Goal: Find specific page/section: Find specific page/section

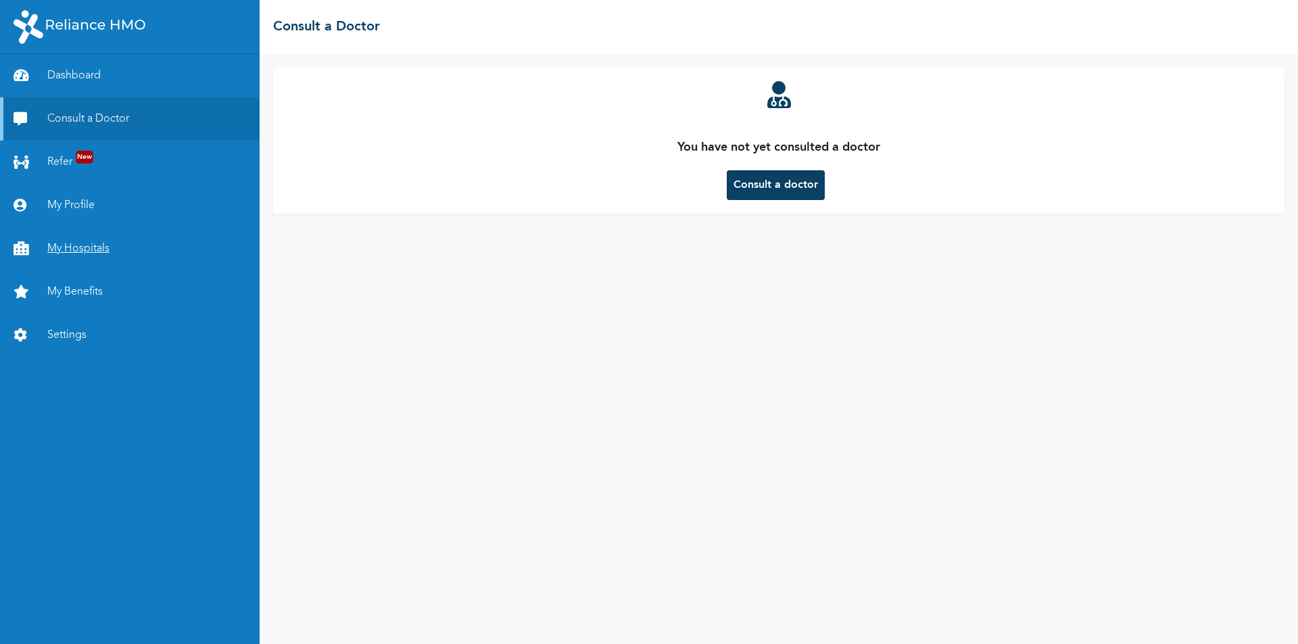
click at [68, 260] on link "My Hospitals" at bounding box center [130, 248] width 260 height 43
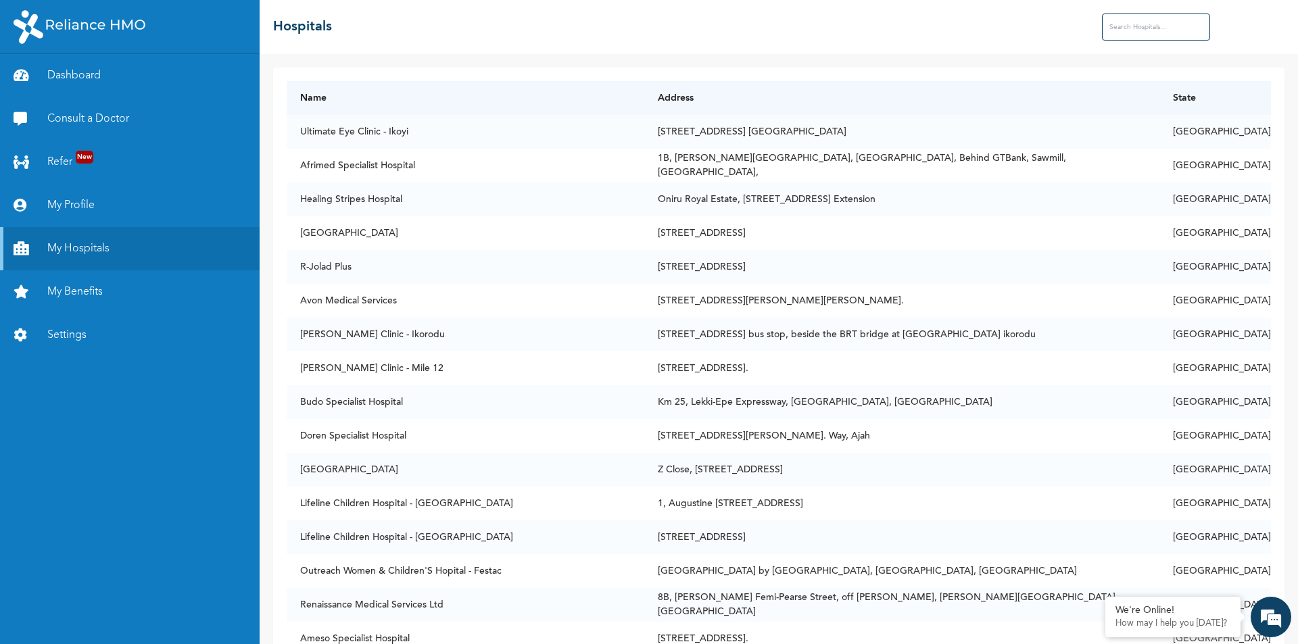
click at [1148, 30] on input "text" at bounding box center [1156, 27] width 108 height 27
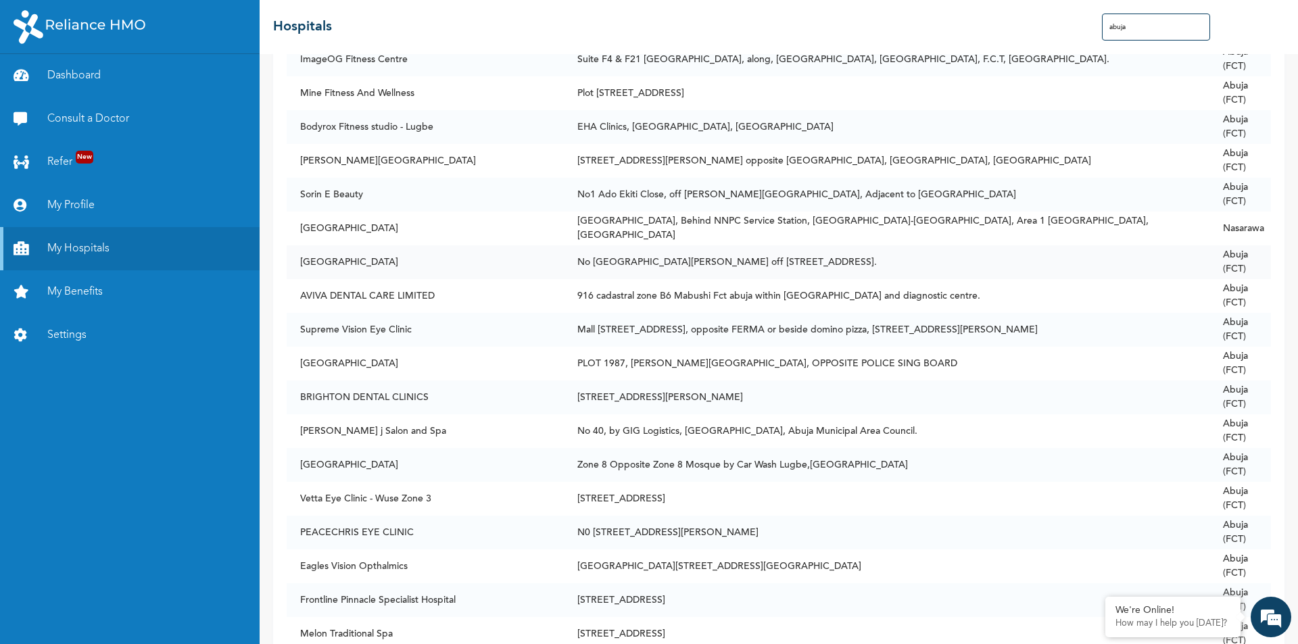
scroll to position [9718, 0]
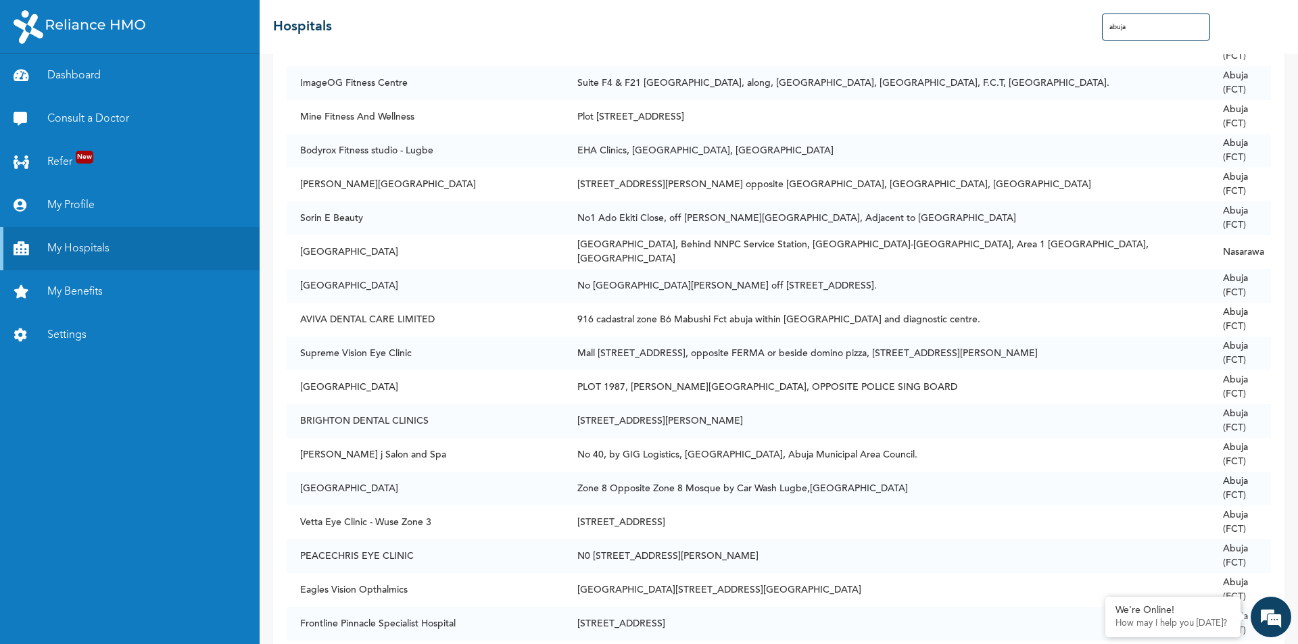
click at [1109, 30] on input "abuja" at bounding box center [1156, 27] width 108 height 27
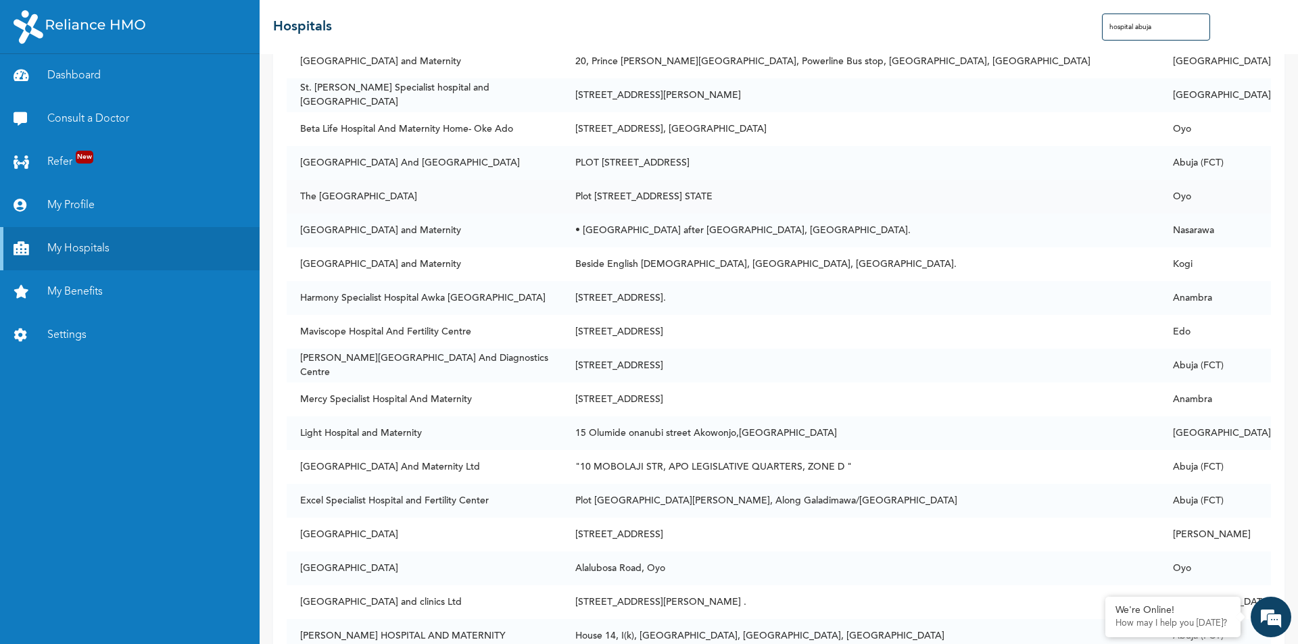
scroll to position [203, 0]
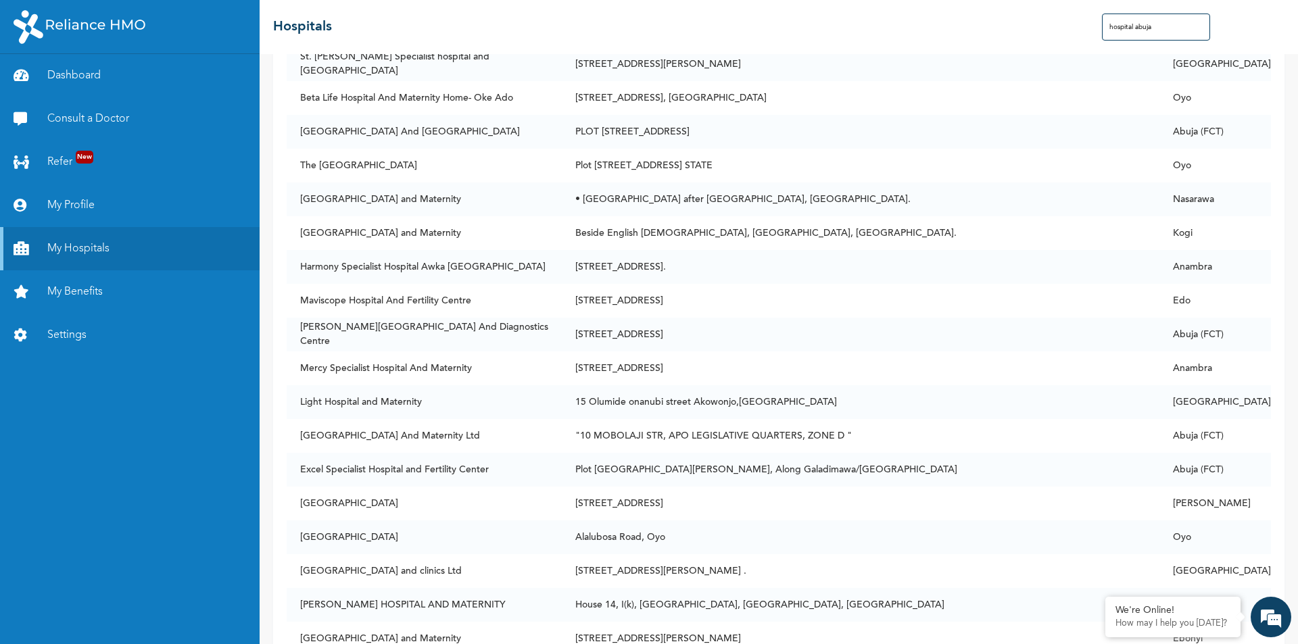
click at [1191, 18] on input "hospital abuja" at bounding box center [1156, 27] width 108 height 27
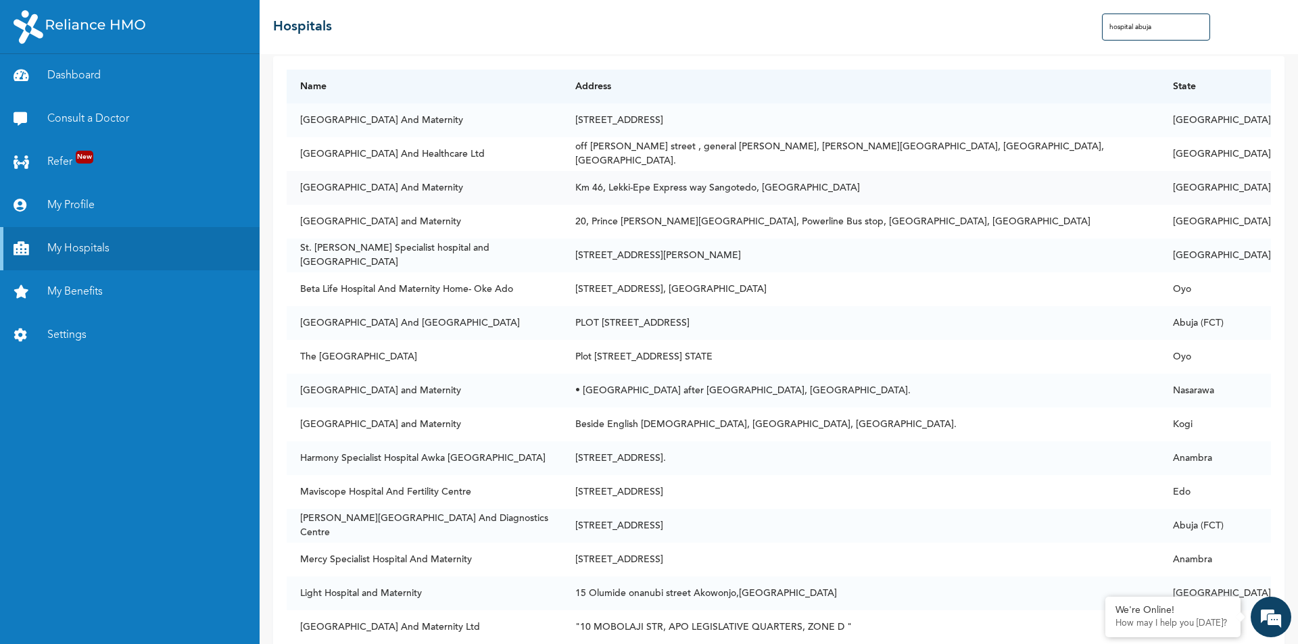
scroll to position [0, 0]
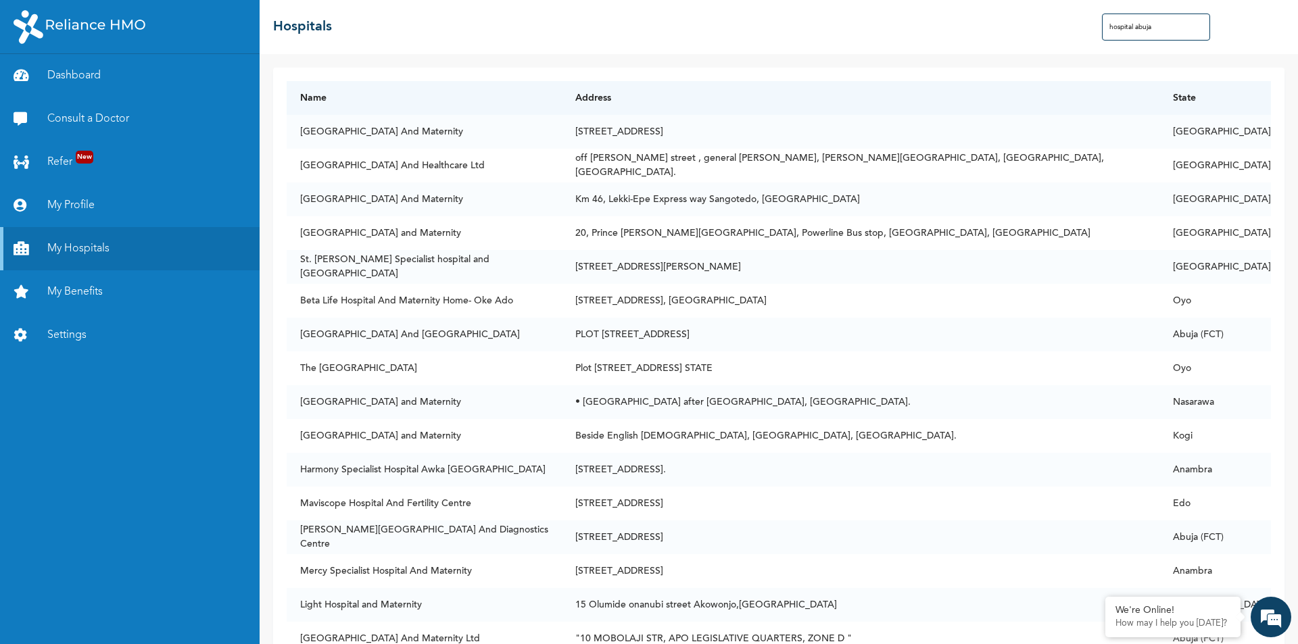
drag, startPoint x: 1136, startPoint y: 28, endPoint x: 1078, endPoint y: 41, distance: 59.4
click at [1078, 41] on div "[GEOGRAPHIC_DATA]" at bounding box center [779, 27] width 1039 height 54
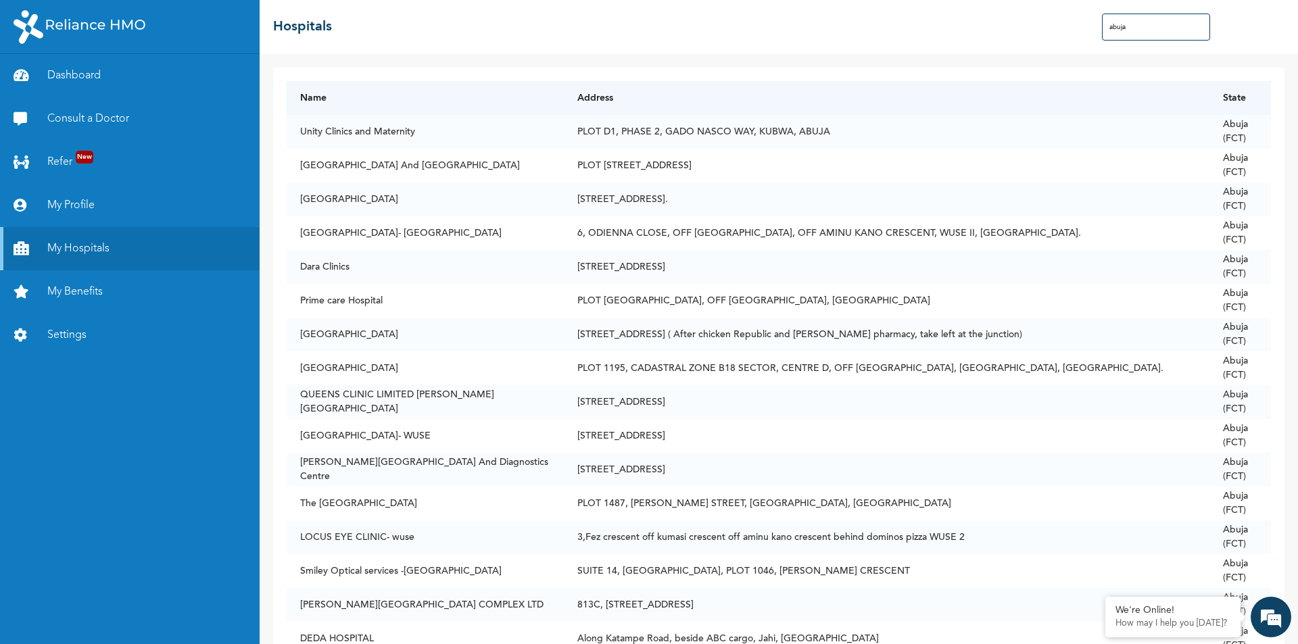
type input "abuja"
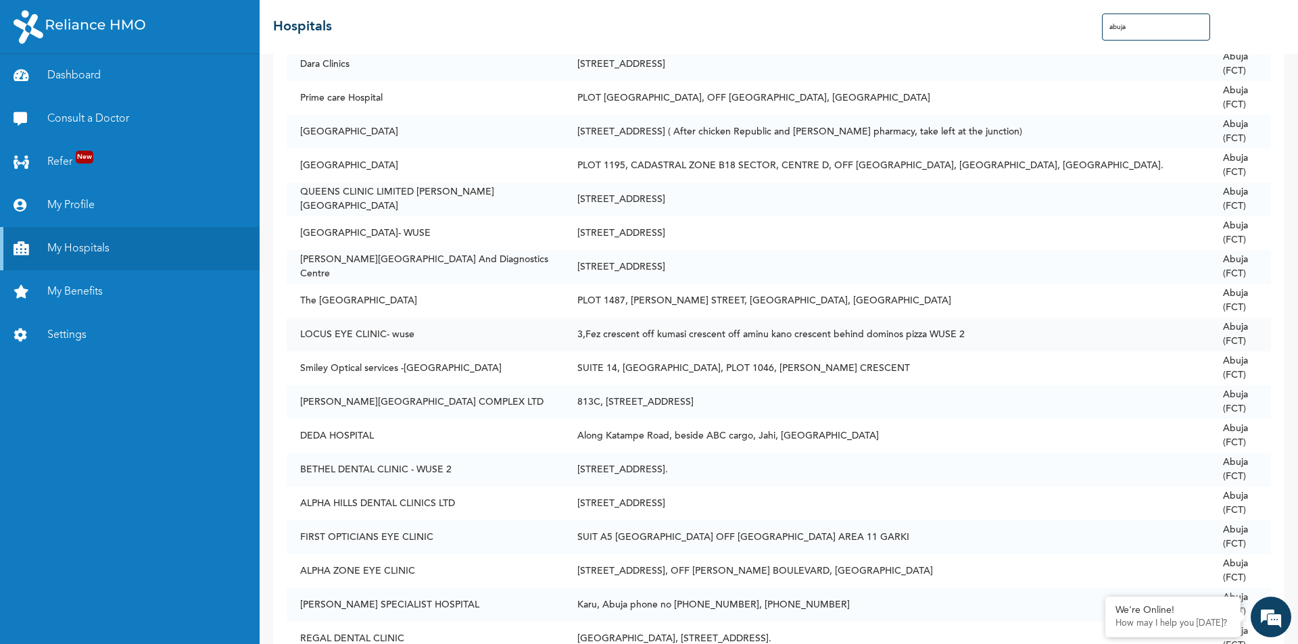
scroll to position [270, 0]
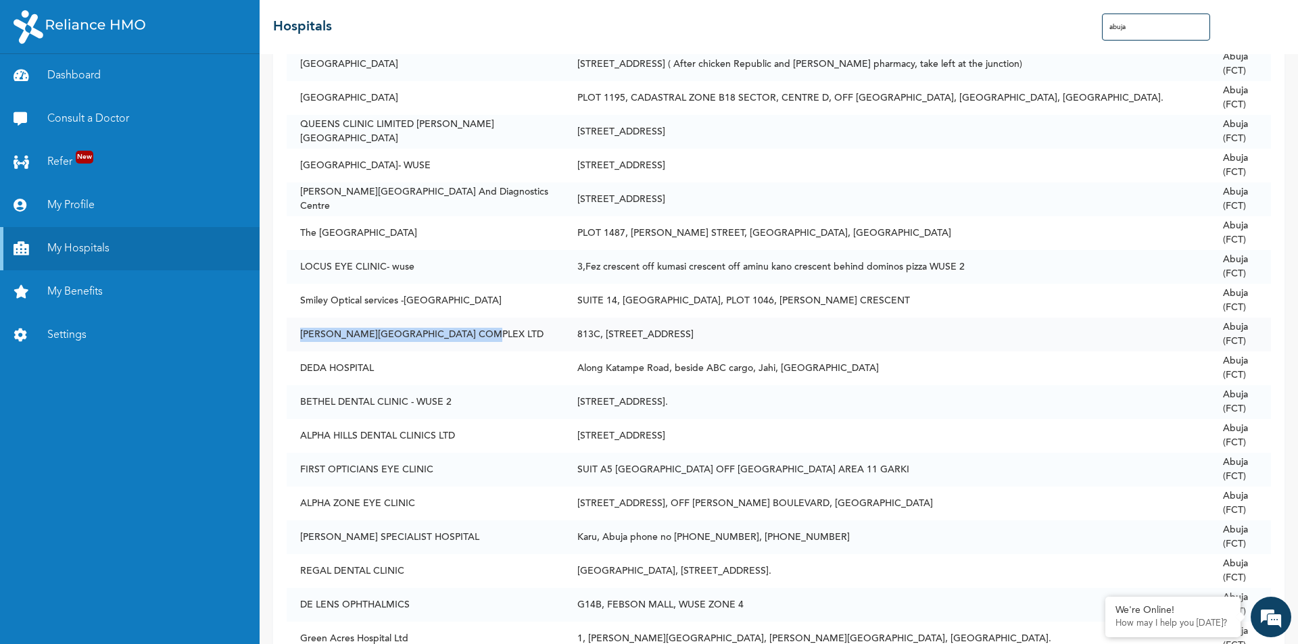
drag, startPoint x: 296, startPoint y: 336, endPoint x: 462, endPoint y: 345, distance: 165.9
click at [485, 341] on td "[PERSON_NAME][GEOGRAPHIC_DATA] COMPLEX LTD" at bounding box center [425, 335] width 277 height 34
drag, startPoint x: 272, startPoint y: 367, endPoint x: 279, endPoint y: 366, distance: 7.5
click at [272, 367] on div "Name Address State Unity Clinics and Maternity [STREET_ADDRESS] (FCT) [GEOGRAPH…" at bounding box center [779, 349] width 1039 height 590
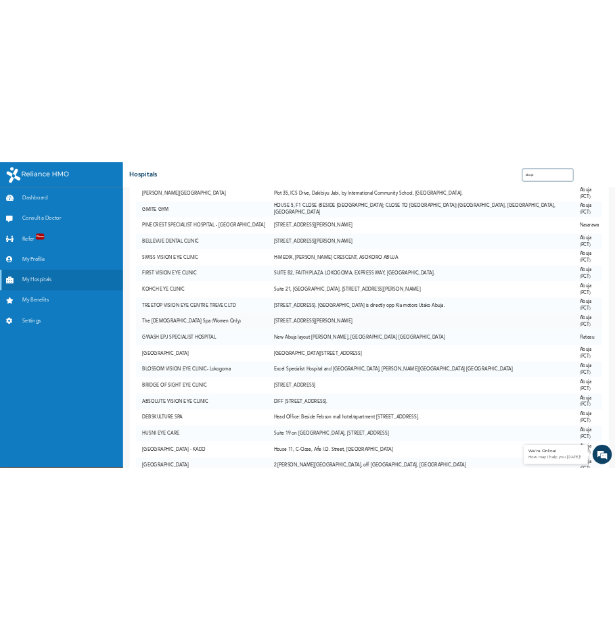
scroll to position [4260, 0]
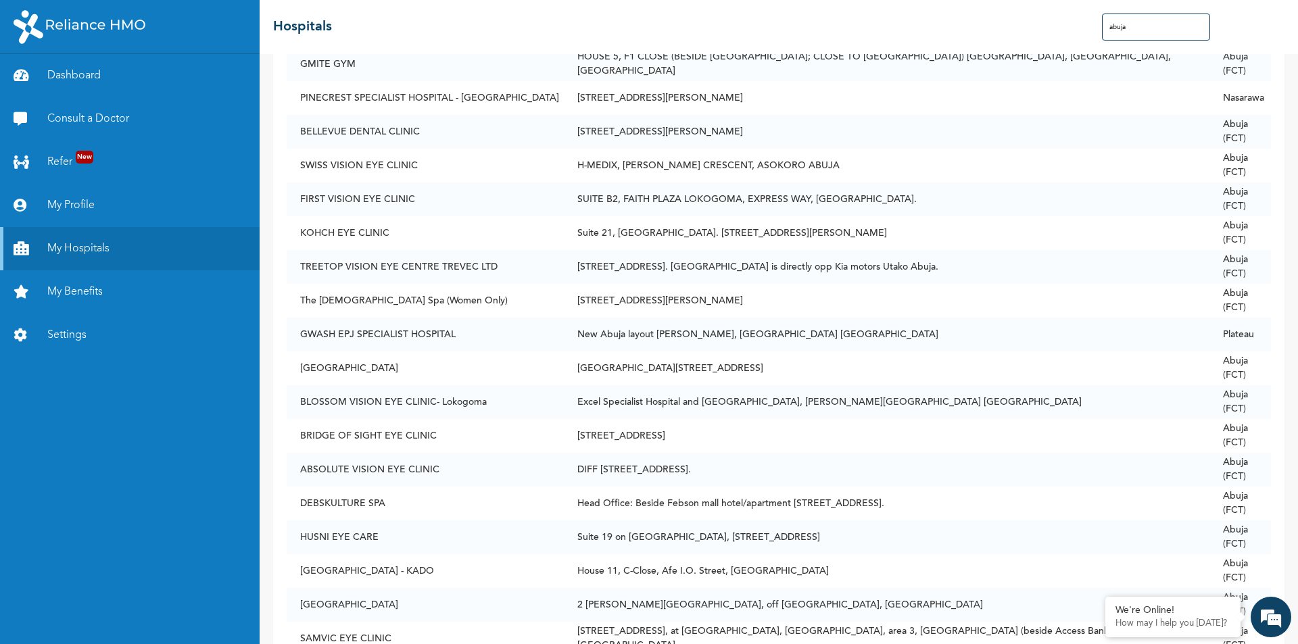
click at [957, 34] on div "☰ Hospitals abuja" at bounding box center [779, 27] width 1039 height 54
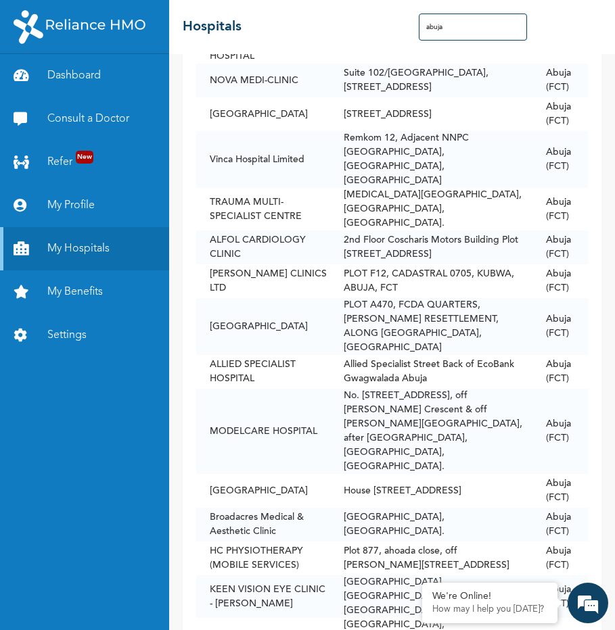
scroll to position [4706, 0]
